Goal: Task Accomplishment & Management: Manage account settings

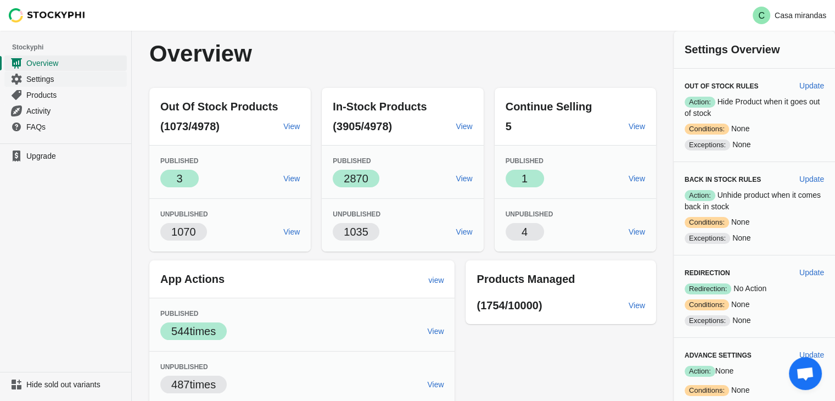
click at [53, 81] on span "Settings" at bounding box center [75, 79] width 98 height 11
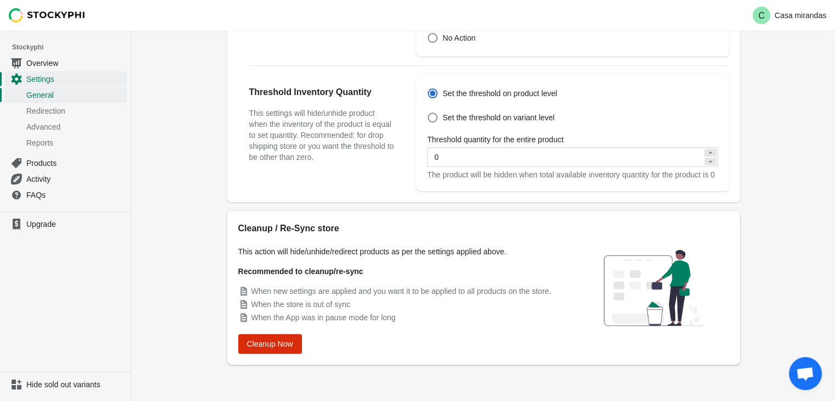
scroll to position [400, 0]
click at [268, 339] on span "Cleanup Now" at bounding box center [270, 342] width 46 height 9
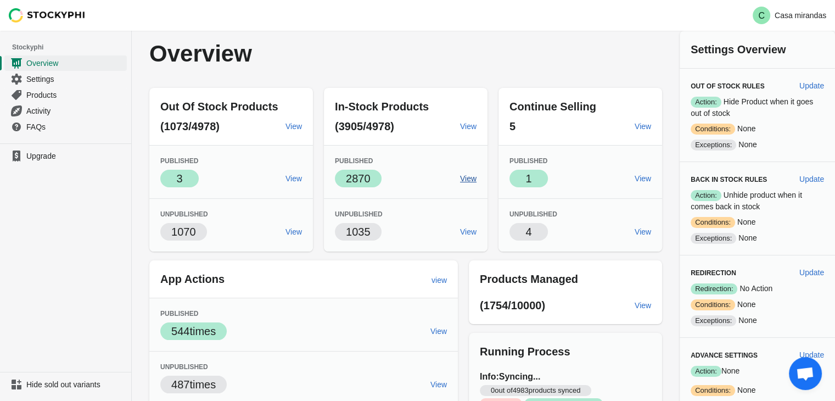
click at [478, 175] on link "View" at bounding box center [468, 179] width 25 height 20
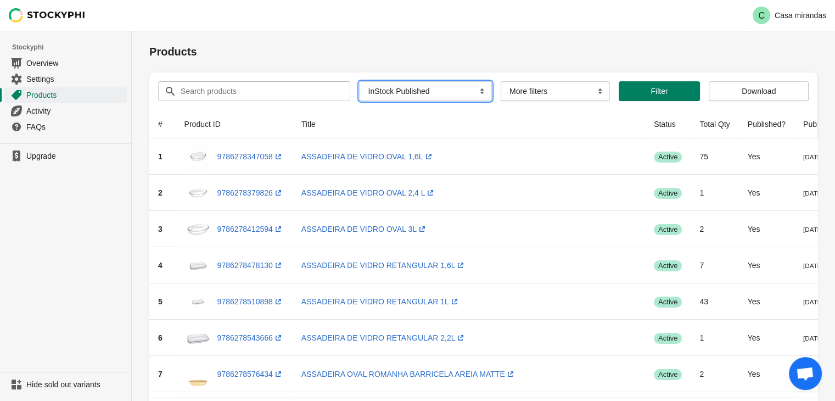
click at [404, 99] on select "All Products InStock InStock Published InStock Un-Published OOS OOS Published O…" at bounding box center [425, 91] width 133 height 20
click at [540, 18] on div "C Casa mirandas" at bounding box center [483, 15] width 703 height 31
click at [47, 75] on span "Settings" at bounding box center [75, 79] width 98 height 11
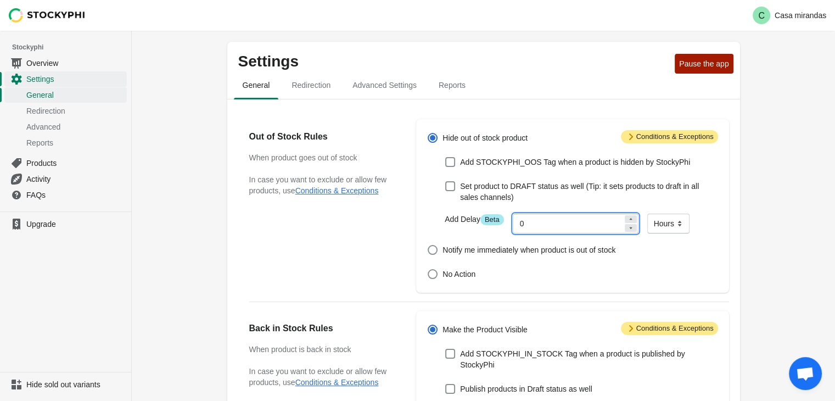
click at [535, 222] on input "0" at bounding box center [568, 224] width 110 height 20
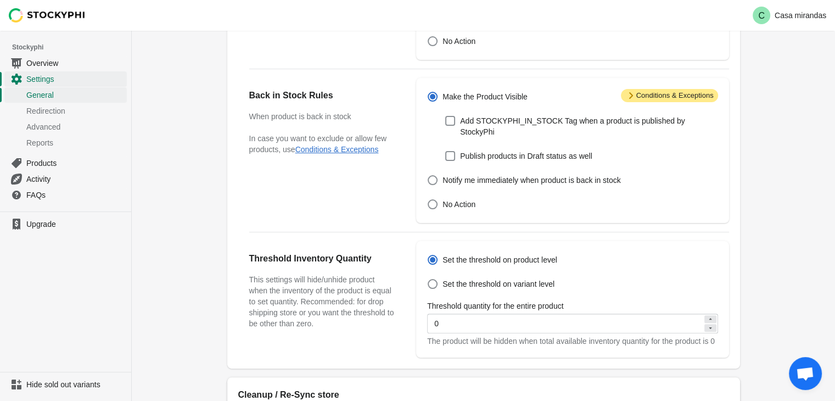
scroll to position [246, 0]
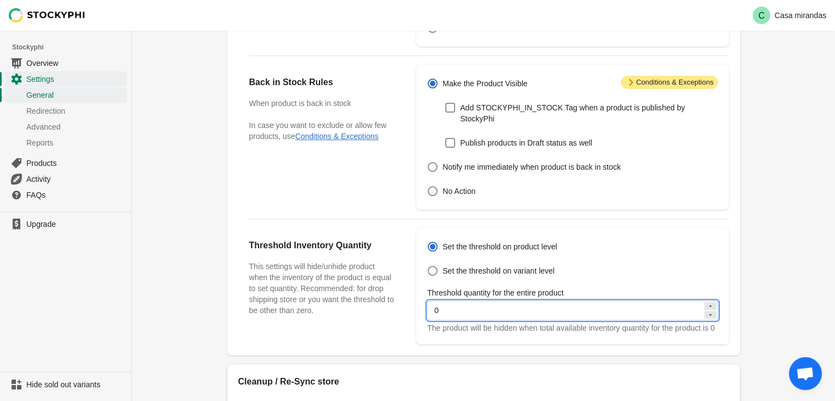
click at [464, 308] on input "0" at bounding box center [564, 310] width 275 height 20
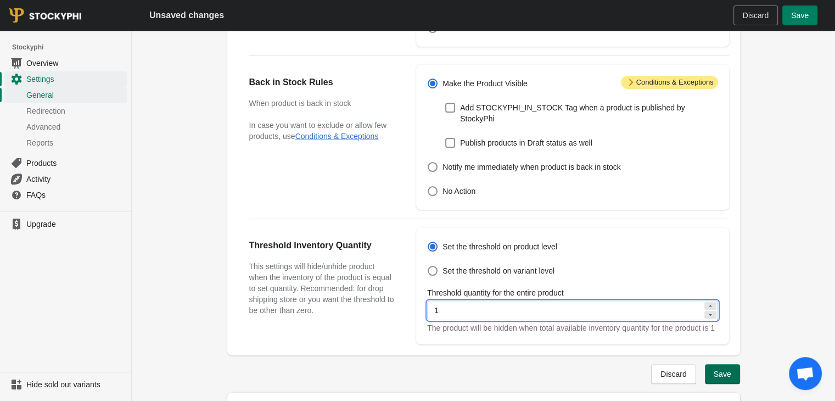
type input "1"
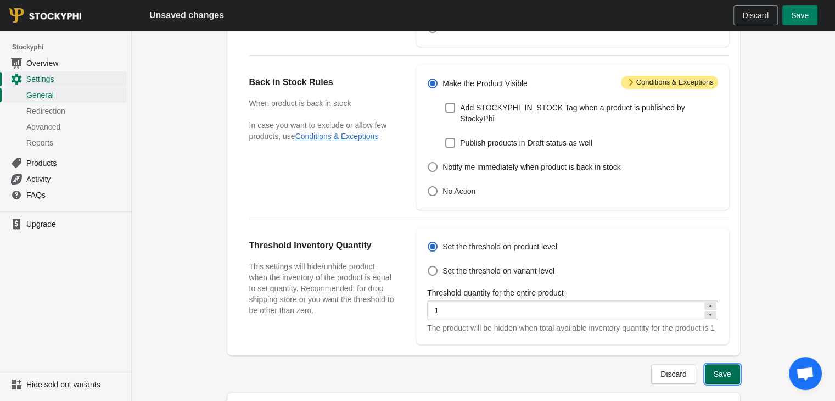
click at [734, 370] on button "Save" at bounding box center [722, 374] width 35 height 20
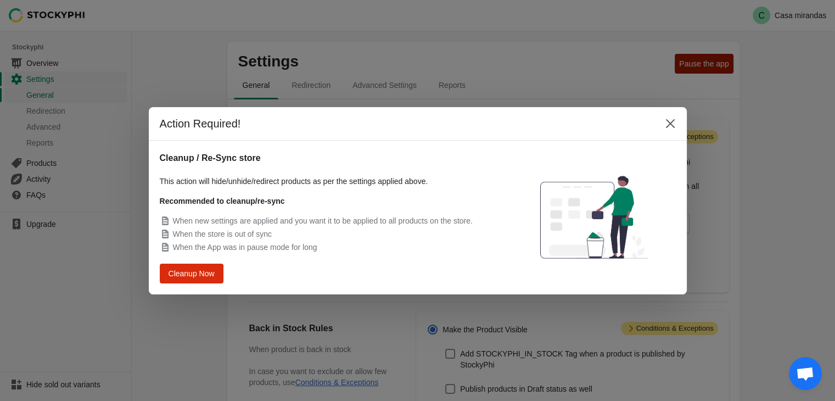
scroll to position [400, 0]
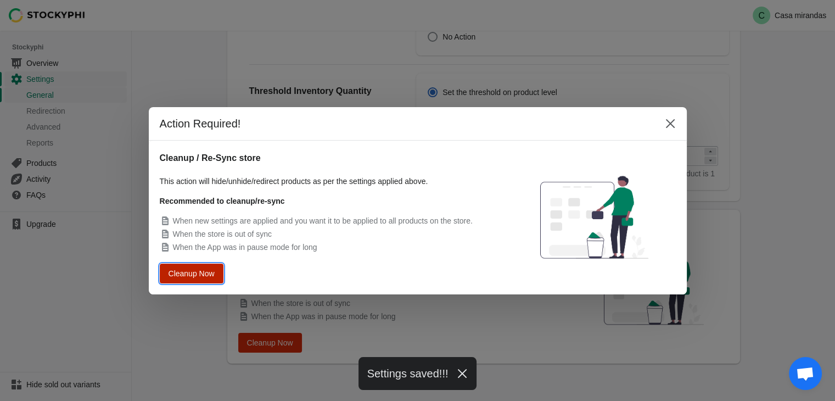
click at [191, 270] on span "Cleanup Now" at bounding box center [192, 273] width 42 height 8
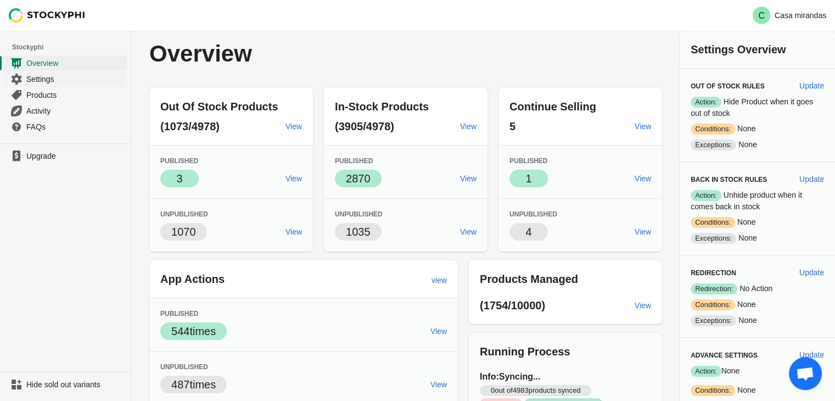
click at [41, 81] on span "Settings" at bounding box center [75, 79] width 98 height 11
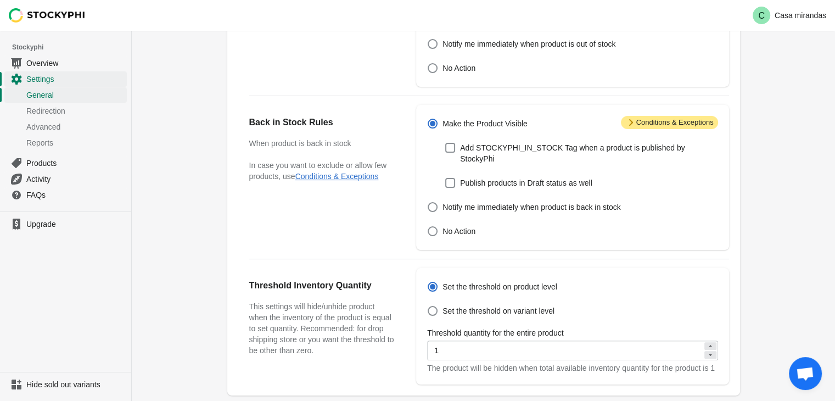
scroll to position [110, 0]
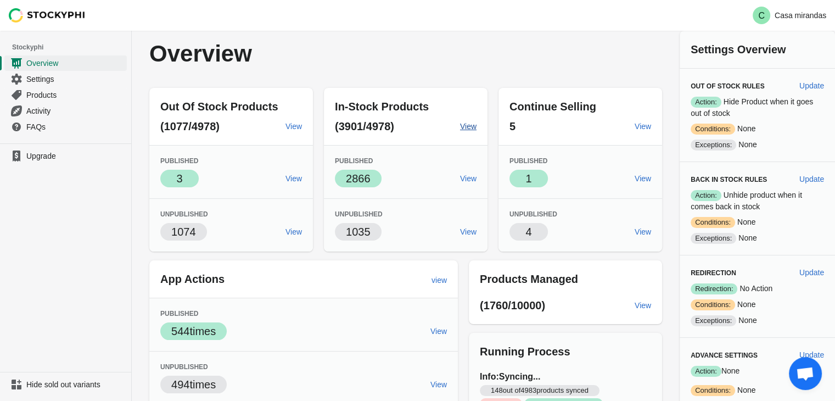
click at [467, 130] on span "View" at bounding box center [468, 126] width 16 height 9
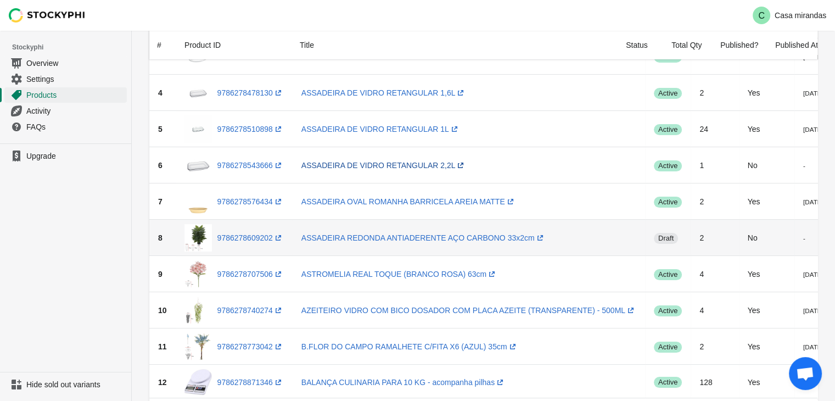
scroll to position [220, 0]
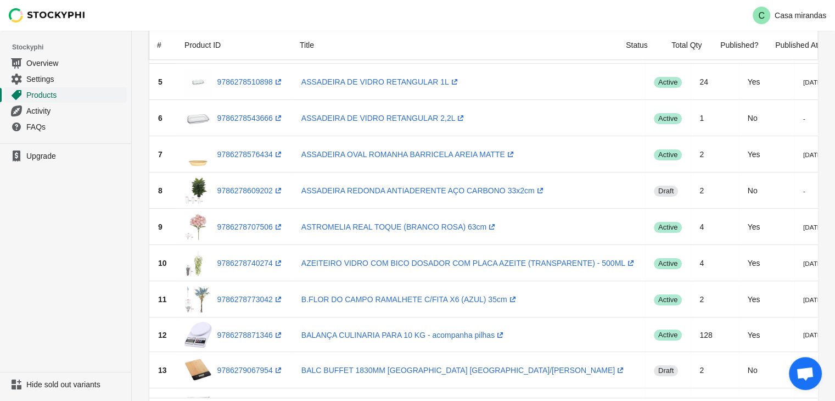
click at [49, 87] on link "Products" at bounding box center [65, 95] width 122 height 16
click at [50, 80] on span "Settings" at bounding box center [75, 79] width 98 height 11
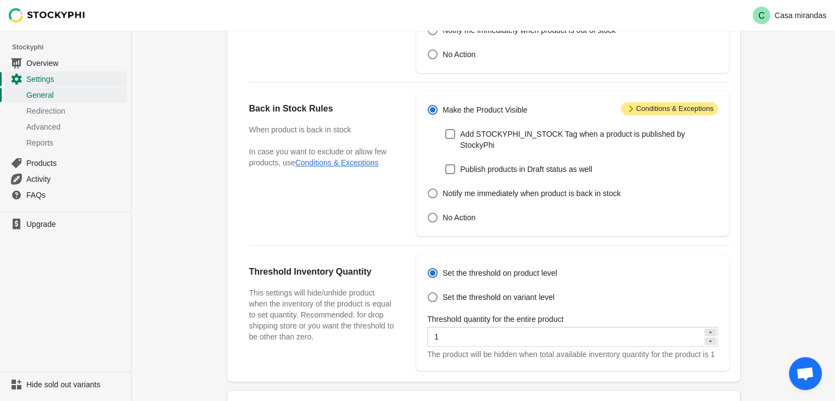
scroll to position [400, 0]
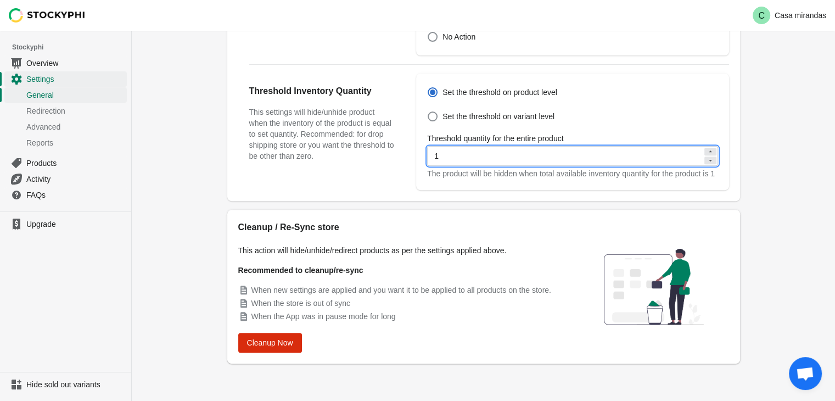
click at [505, 150] on input "1" at bounding box center [564, 156] width 275 height 20
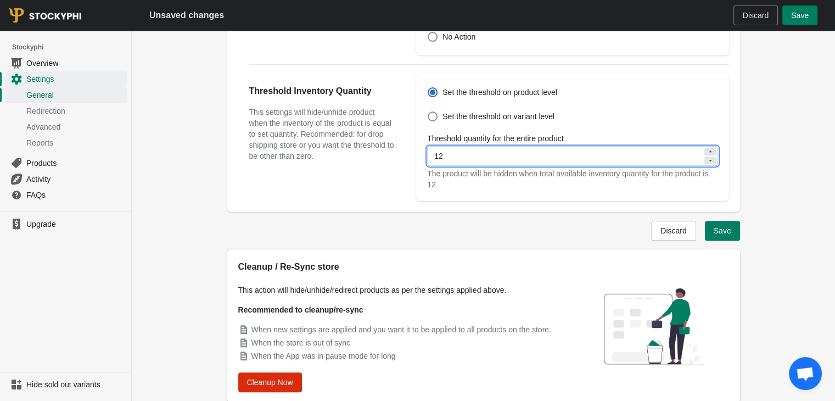
type input "1"
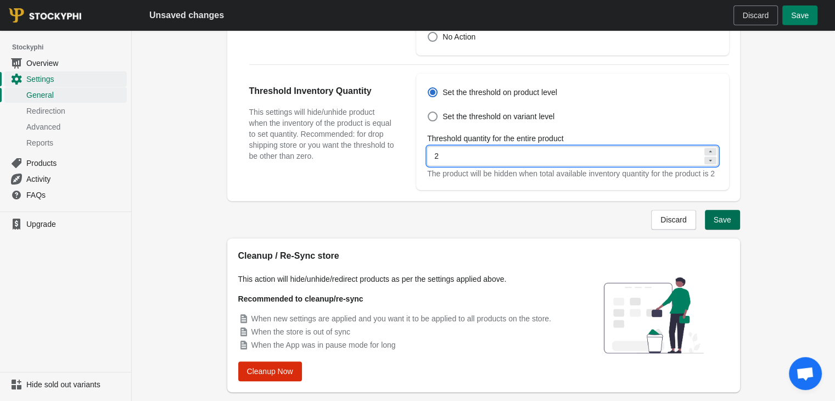
type input "2"
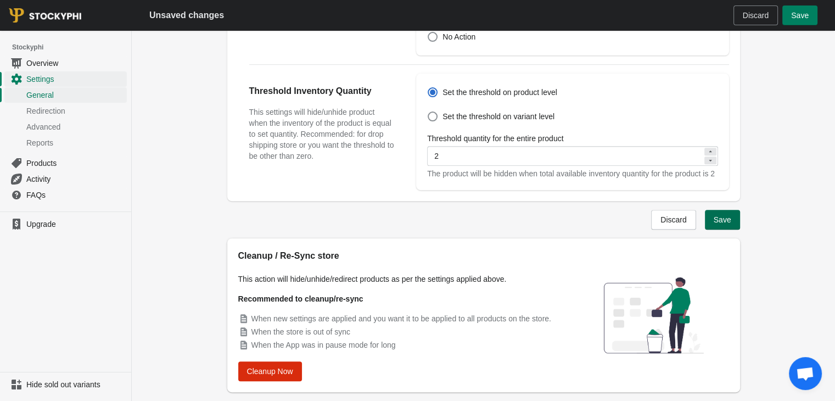
click at [721, 219] on span "Save" at bounding box center [723, 219] width 18 height 9
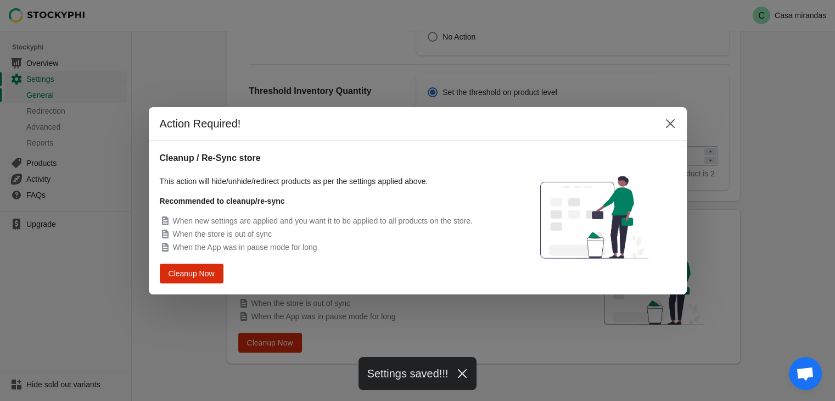
click at [201, 262] on div "Cleanup / Re-Sync store This action will hide/unhide/redirect products as per t…" at bounding box center [331, 218] width 342 height 132
click at [200, 267] on button "Cleanup Now" at bounding box center [192, 273] width 58 height 18
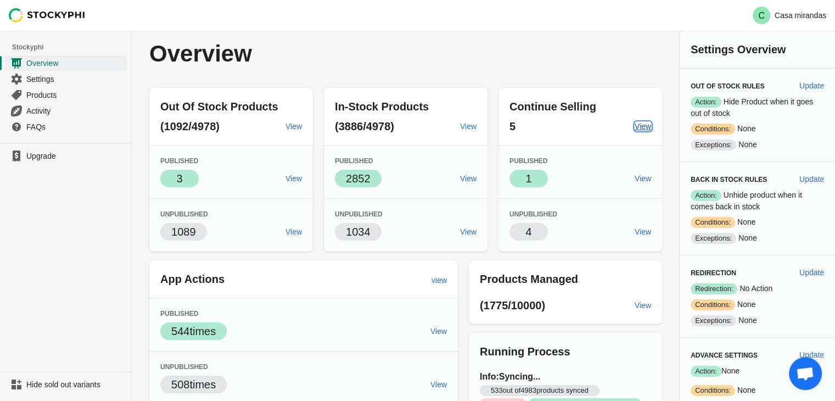
click at [636, 129] on span "View" at bounding box center [643, 126] width 16 height 9
